Goal: Check status: Check status

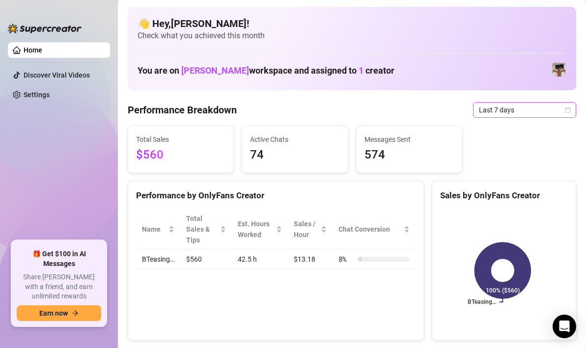
click at [565, 112] on div "Last 7 days" at bounding box center [524, 110] width 103 height 16
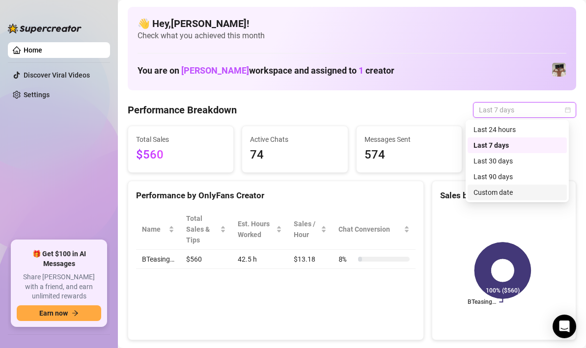
click at [501, 195] on div "Custom date" at bounding box center [517, 192] width 87 height 11
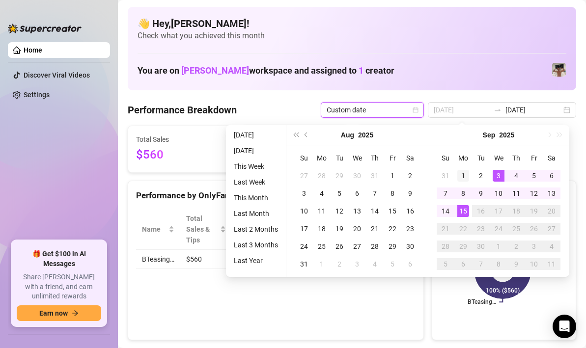
type input "[DATE]"
drag, startPoint x: 462, startPoint y: 178, endPoint x: 460, endPoint y: 196, distance: 18.2
click at [462, 178] on div "1" at bounding box center [463, 176] width 12 height 12
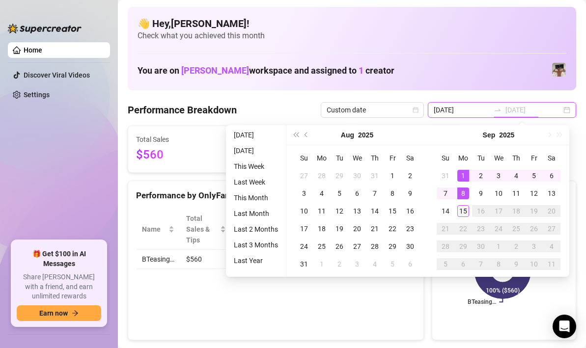
type input "[DATE]"
click at [458, 211] on div "15" at bounding box center [463, 211] width 12 height 12
type input "[DATE]"
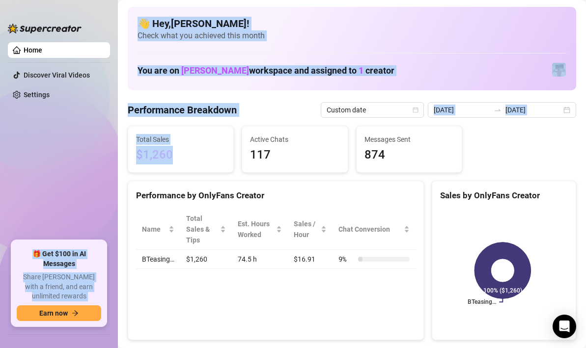
drag, startPoint x: 112, startPoint y: 150, endPoint x: 95, endPoint y: 149, distance: 16.8
click at [95, 149] on div "Home Discover Viral Videos Settings 🎁 Get $100 in AI Messages Share [PERSON_NAM…" at bounding box center [293, 174] width 586 height 348
click at [177, 162] on span "$1,260" at bounding box center [180, 155] width 89 height 19
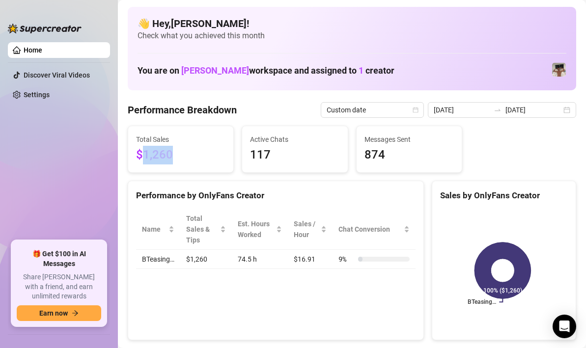
click at [140, 156] on span "$1,260" at bounding box center [180, 155] width 89 height 19
drag, startPoint x: 253, startPoint y: 183, endPoint x: 279, endPoint y: 187, distance: 26.4
click at [253, 183] on div "Performance by OnlyFans Creator" at bounding box center [275, 191] width 295 height 21
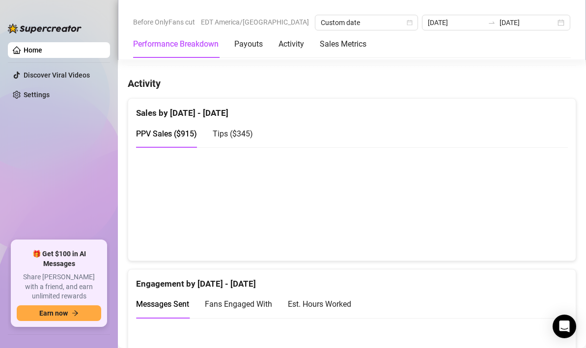
scroll to position [514, 0]
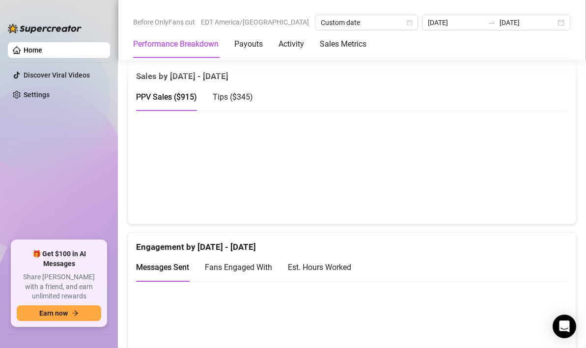
click at [230, 95] on span "Tips ( $345 )" at bounding box center [233, 96] width 40 height 9
click at [177, 95] on span "PPV Sales ( $915 )" at bounding box center [166, 96] width 61 height 9
click at [222, 96] on span "Tips ( $345 )" at bounding box center [233, 96] width 40 height 9
drag, startPoint x: 191, startPoint y: 95, endPoint x: 215, endPoint y: 113, distance: 29.9
click at [191, 95] on span "PPV Sales ( $915 )" at bounding box center [166, 96] width 61 height 9
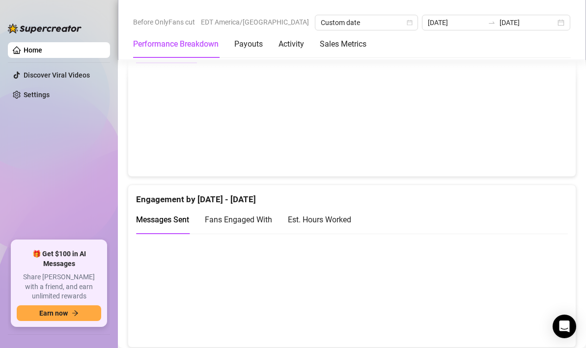
scroll to position [608, 0]
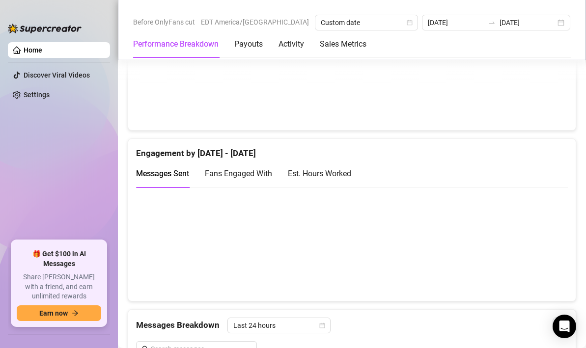
click at [323, 171] on div "Est. Hours Worked" at bounding box center [319, 174] width 63 height 12
click at [245, 172] on span "Fans Engaged With" at bounding box center [238, 173] width 67 height 9
click at [167, 168] on div "Messages Sent" at bounding box center [162, 174] width 53 height 12
click at [245, 170] on span "Fans Engaged With" at bounding box center [238, 173] width 67 height 9
click at [163, 173] on span "Messages Sent" at bounding box center [162, 173] width 53 height 9
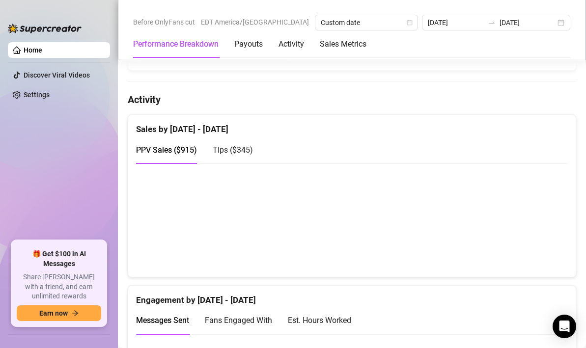
scroll to position [448, 0]
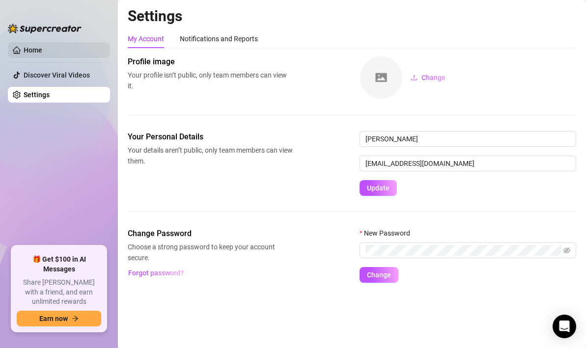
click at [42, 47] on link "Home" at bounding box center [33, 50] width 19 height 8
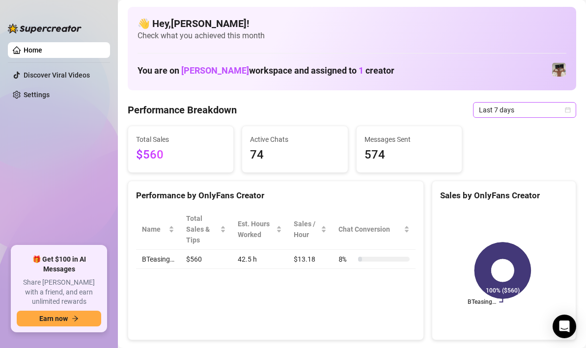
click at [565, 112] on icon "calendar" at bounding box center [568, 110] width 6 height 6
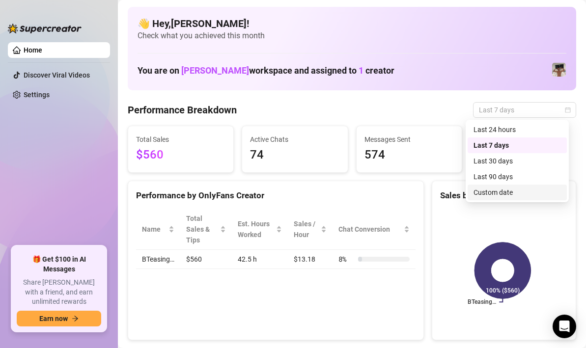
click at [502, 192] on div "Custom date" at bounding box center [517, 192] width 87 height 11
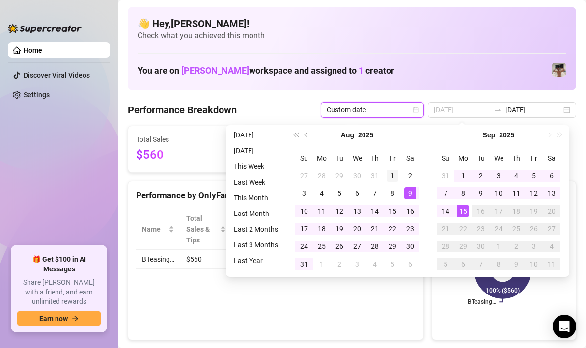
type input "2025-08-01"
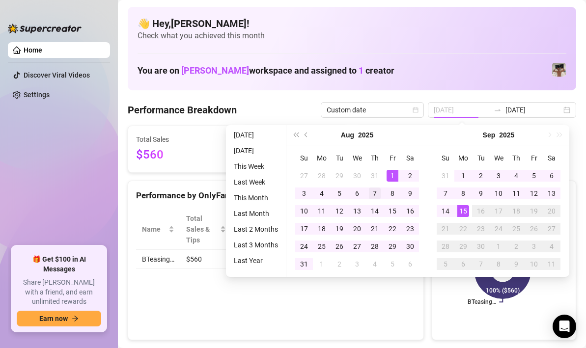
drag, startPoint x: 394, startPoint y: 174, endPoint x: 376, endPoint y: 192, distance: 25.0
click at [394, 174] on div "1" at bounding box center [393, 176] width 12 height 12
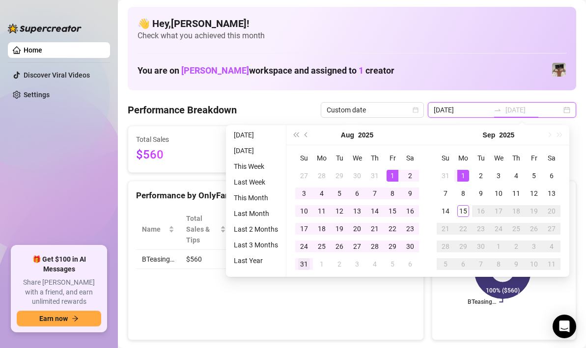
type input "2025-08-31"
click at [304, 264] on div "31" at bounding box center [304, 264] width 12 height 12
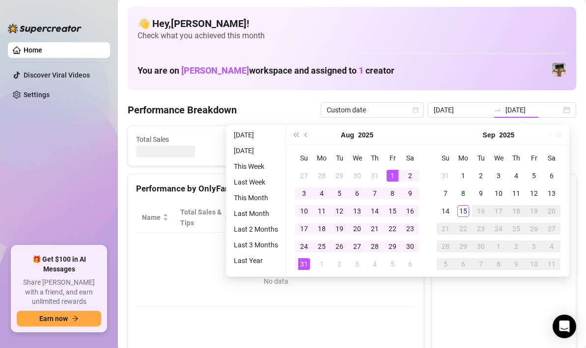
type input "2025-08-01"
type input "2025-08-31"
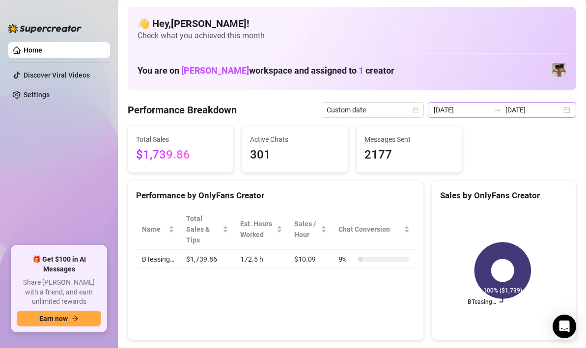
click at [560, 106] on div "2025-08-01 2025-08-31" at bounding box center [502, 110] width 148 height 16
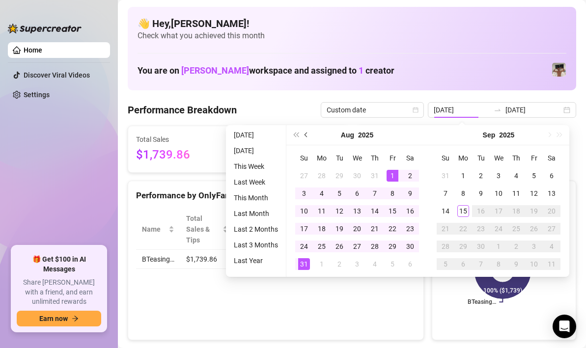
click at [306, 134] on span "Previous month (PageUp)" at bounding box center [307, 135] width 5 height 5
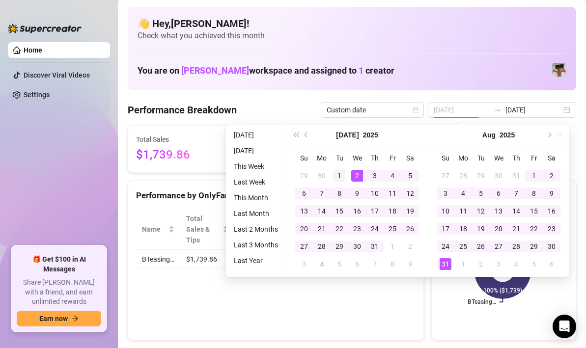
type input "2025-07-01"
click at [340, 177] on div "1" at bounding box center [340, 176] width 12 height 12
type input "2025-07-31"
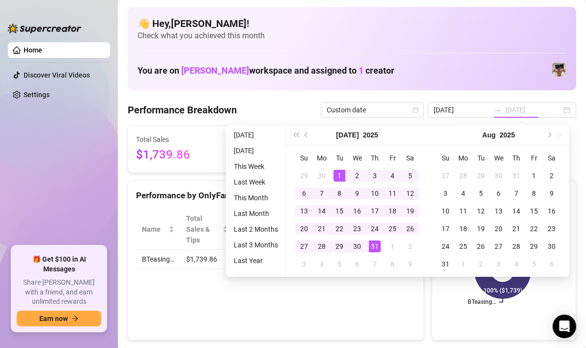
click at [371, 245] on div "31" at bounding box center [375, 247] width 12 height 12
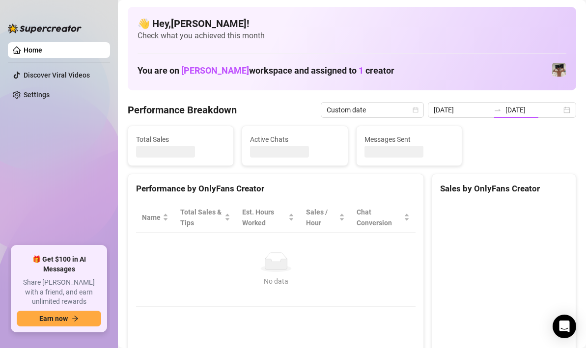
type input "2025-07-01"
type input "2025-07-31"
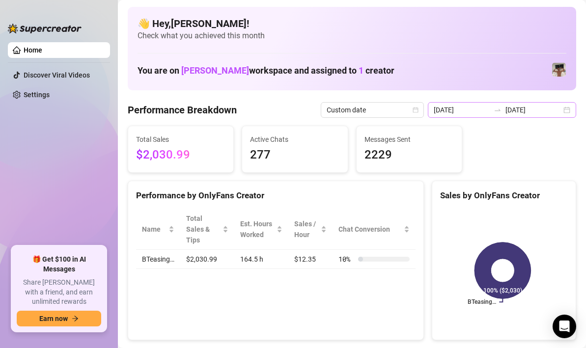
click at [562, 112] on div "2025-07-01 2025-07-31" at bounding box center [502, 110] width 148 height 16
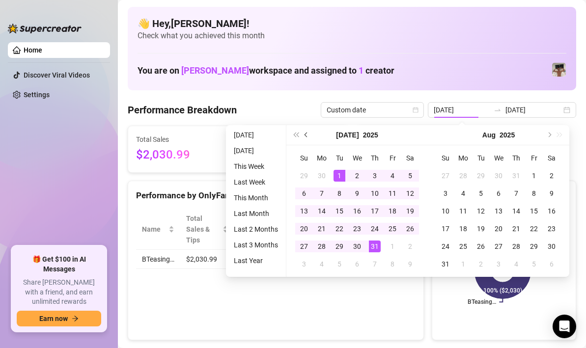
click at [306, 134] on span "Previous month (PageUp)" at bounding box center [307, 135] width 5 height 5
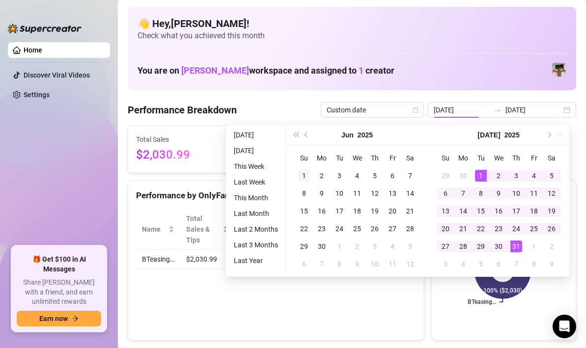
type input "2025-06-01"
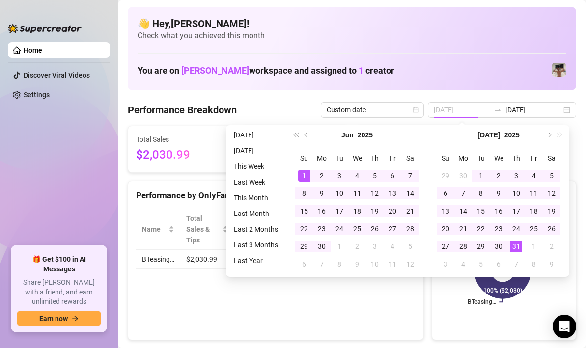
click at [303, 175] on div "1" at bounding box center [304, 176] width 12 height 12
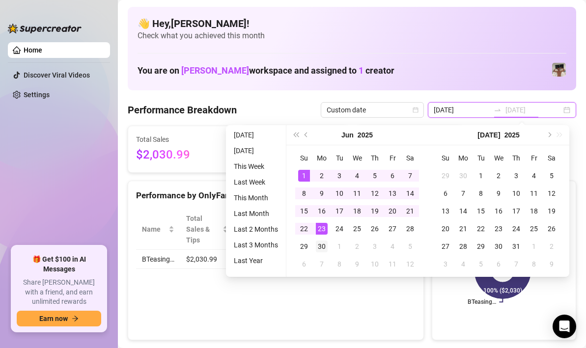
type input "2025-06-30"
click at [321, 244] on div "30" at bounding box center [322, 247] width 12 height 12
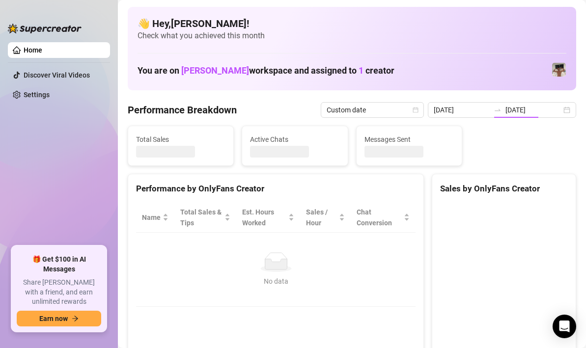
type input "2025-06-01"
type input "2025-06-30"
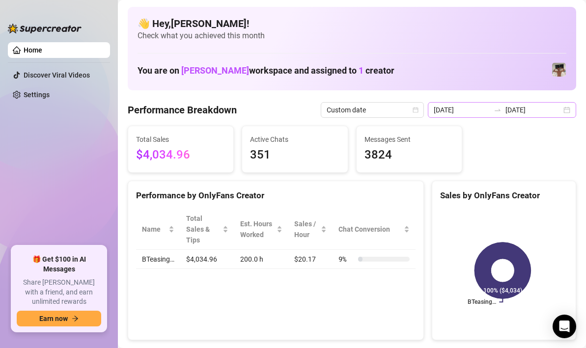
click at [560, 112] on div "2025-06-01 2025-06-30" at bounding box center [502, 110] width 148 height 16
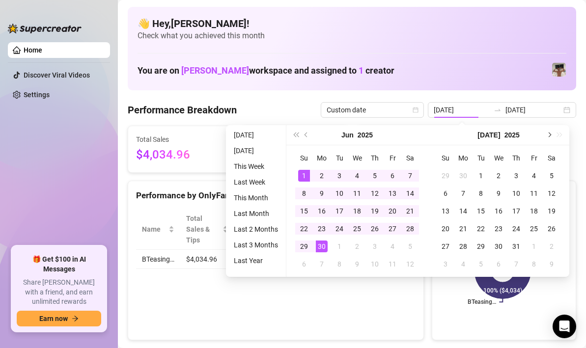
click at [551, 135] on button "Next month (PageDown)" at bounding box center [548, 135] width 11 height 20
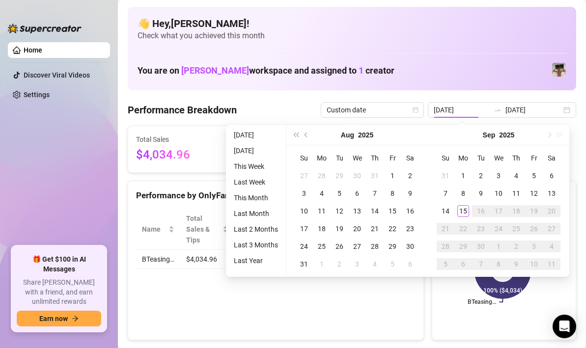
click at [551, 135] on div "Sep 2025" at bounding box center [498, 135] width 141 height 20
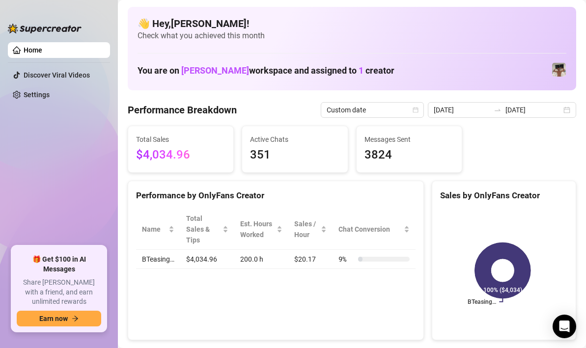
click at [443, 293] on rect at bounding box center [502, 270] width 125 height 123
drag, startPoint x: 561, startPoint y: 112, endPoint x: 545, endPoint y: 122, distance: 18.8
click at [560, 112] on div "2025-06-01 2025-06-30" at bounding box center [502, 110] width 148 height 16
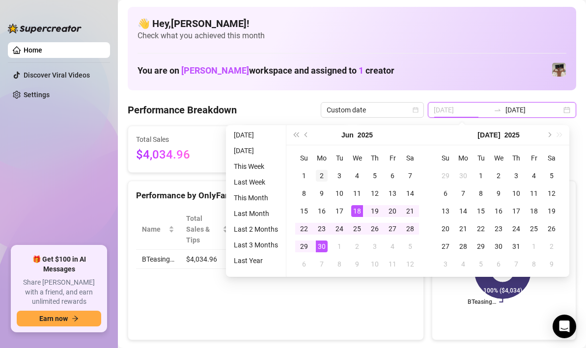
type input "2025-06-01"
